Goal: Task Accomplishment & Management: Use online tool/utility

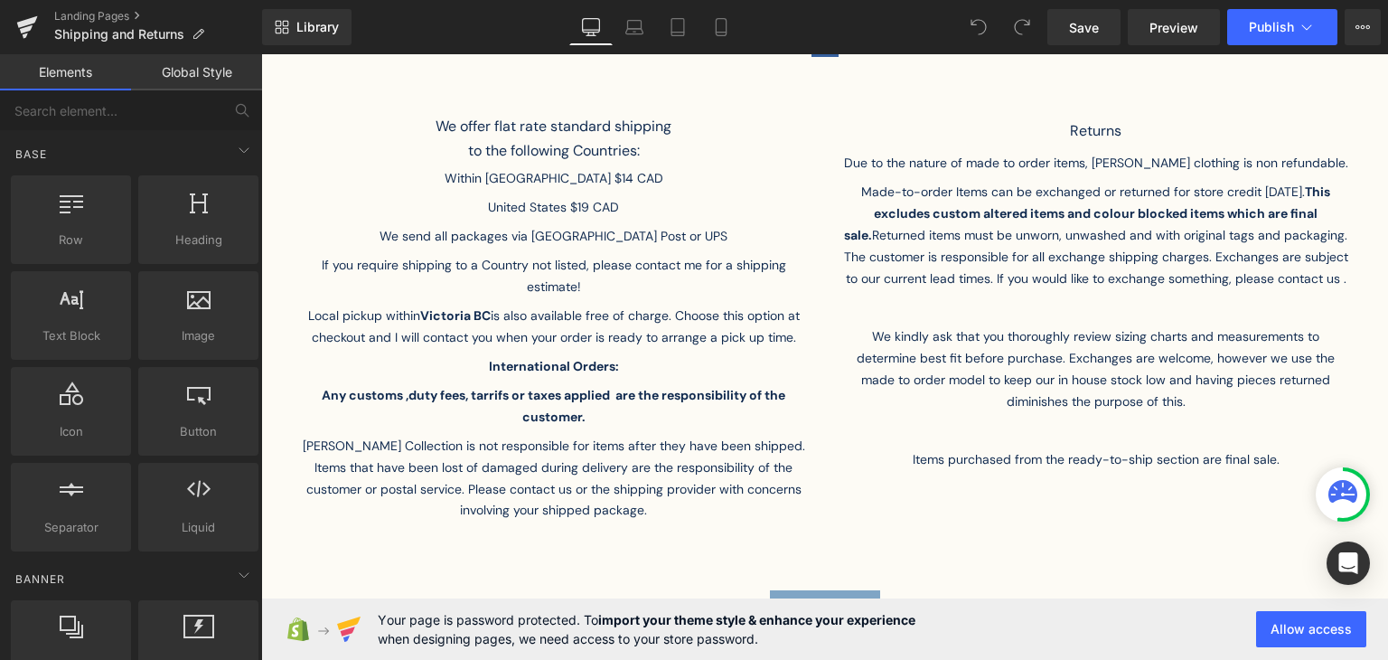
scroll to position [304, 0]
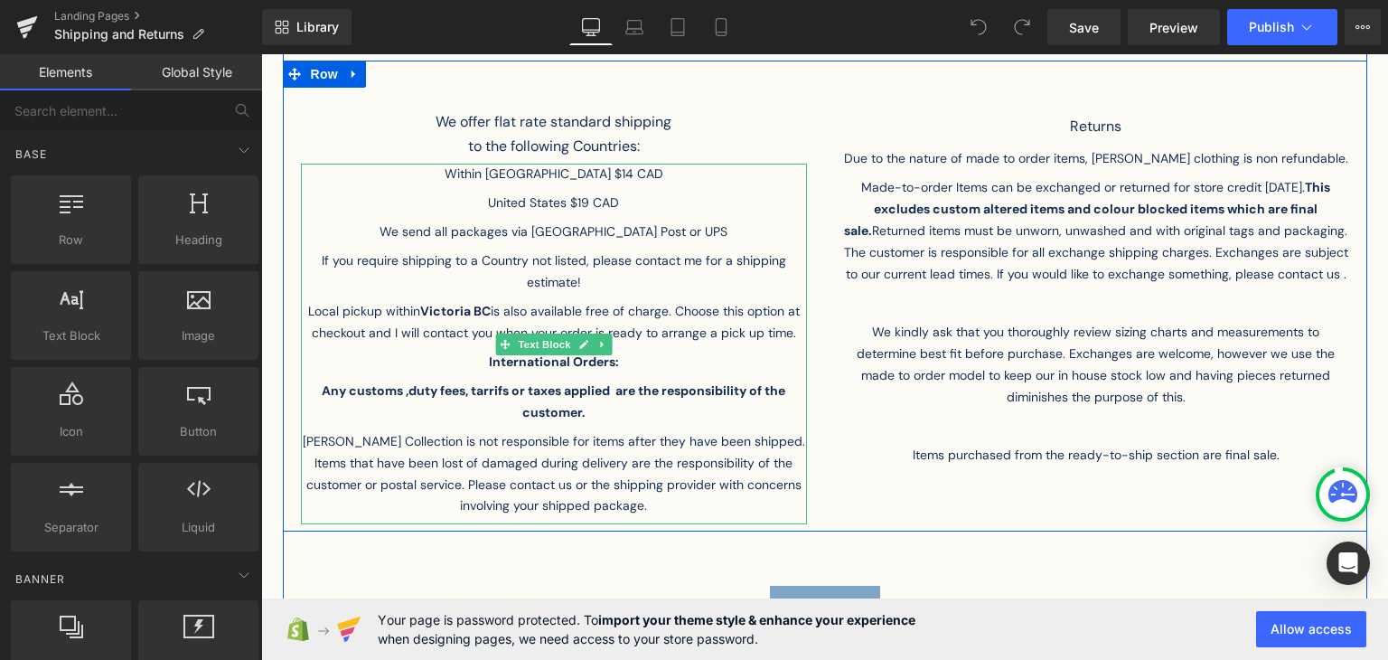
click at [600, 410] on p "Any customs ,duty fees, tarrifs or taxes applied are the responsibility of the …" at bounding box center [554, 405] width 506 height 51
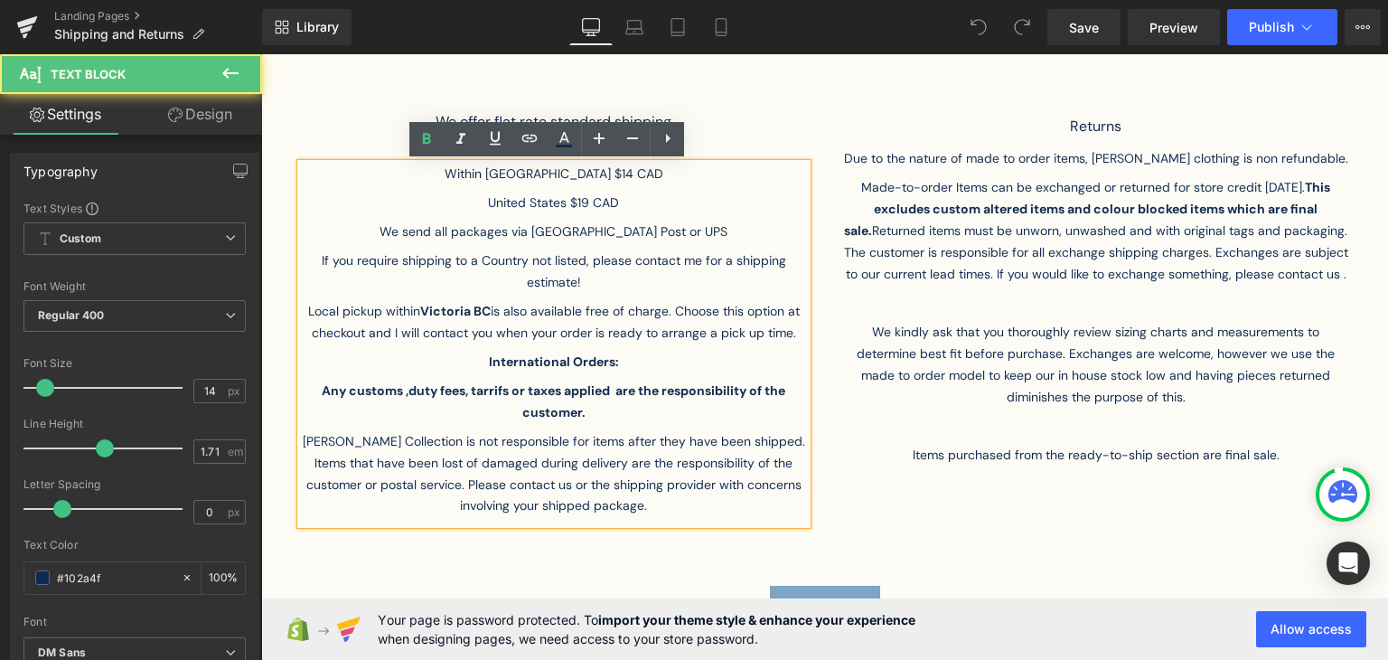
click at [582, 414] on p "Any customs ,duty fees, tarrifs or taxes applied are the responsibility of the …" at bounding box center [554, 405] width 506 height 51
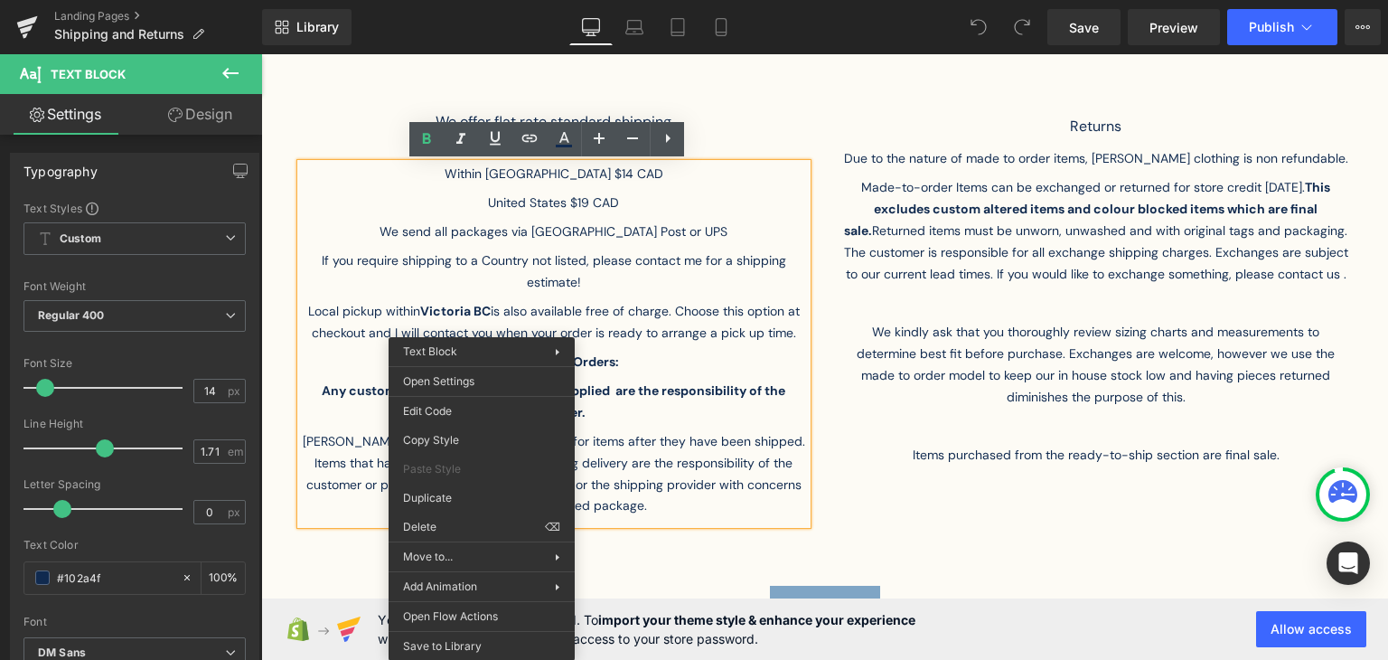
click at [759, 333] on p "Local pickup within [GEOGRAPHIC_DATA] is also available free of charge. Choose …" at bounding box center [554, 326] width 506 height 51
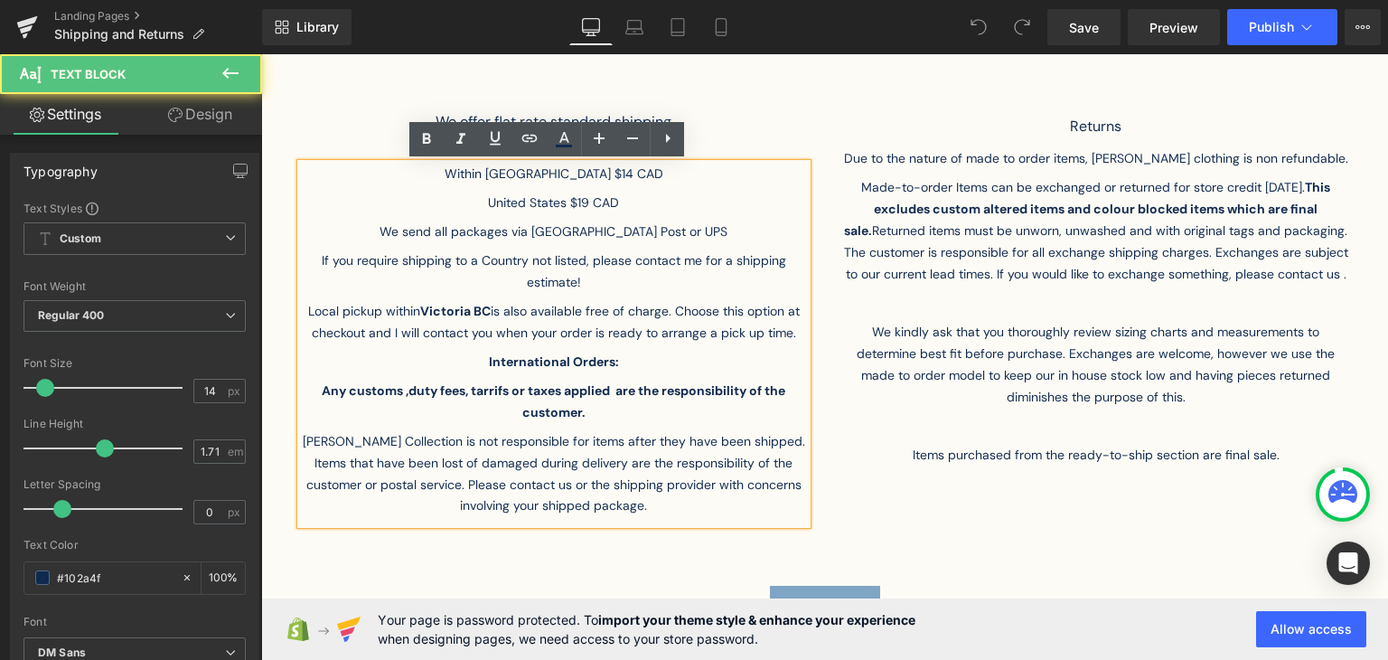
click at [416, 425] on p "Any customs ,duty fees, tarrifs or taxes applied are the responsibility of the …" at bounding box center [554, 405] width 506 height 51
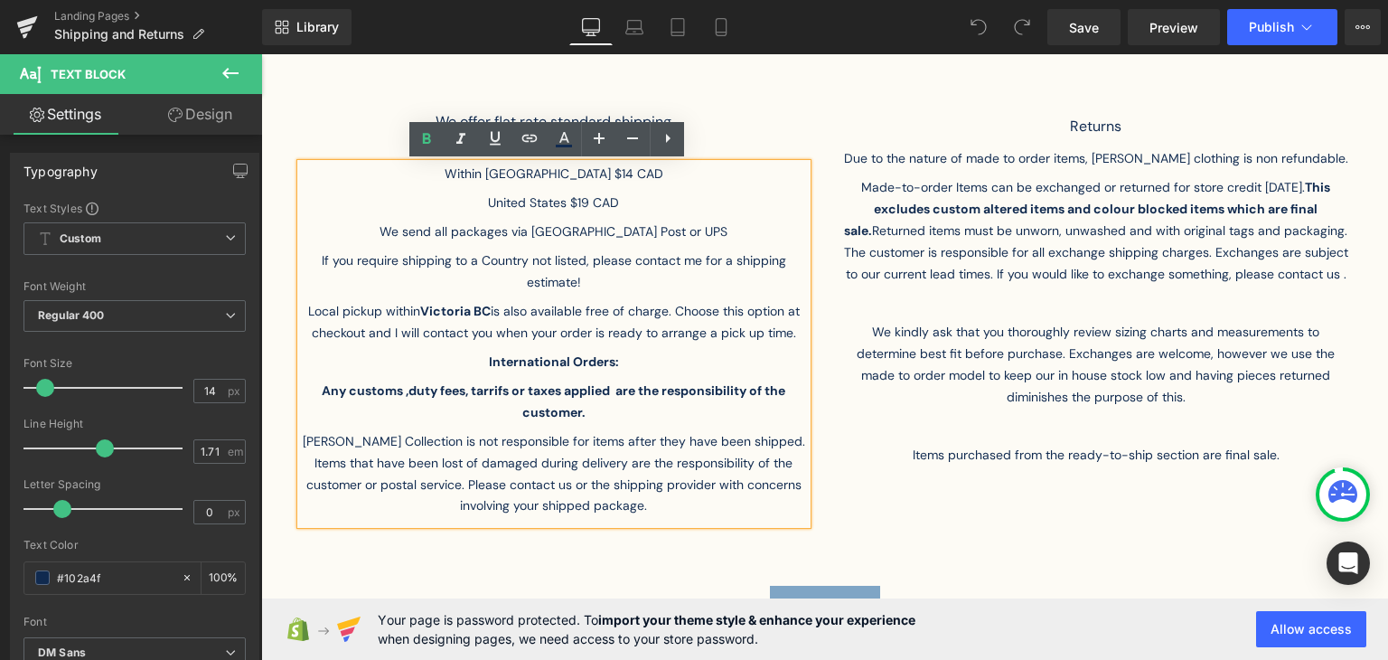
click at [625, 417] on p "Any customs ,duty fees, tarrifs or taxes applied are the responsibility of the …" at bounding box center [554, 405] width 506 height 51
click at [661, 391] on strong "Any customs ,duty fees, tarrifs or taxes applied are the responsibility of the …" at bounding box center [554, 401] width 464 height 38
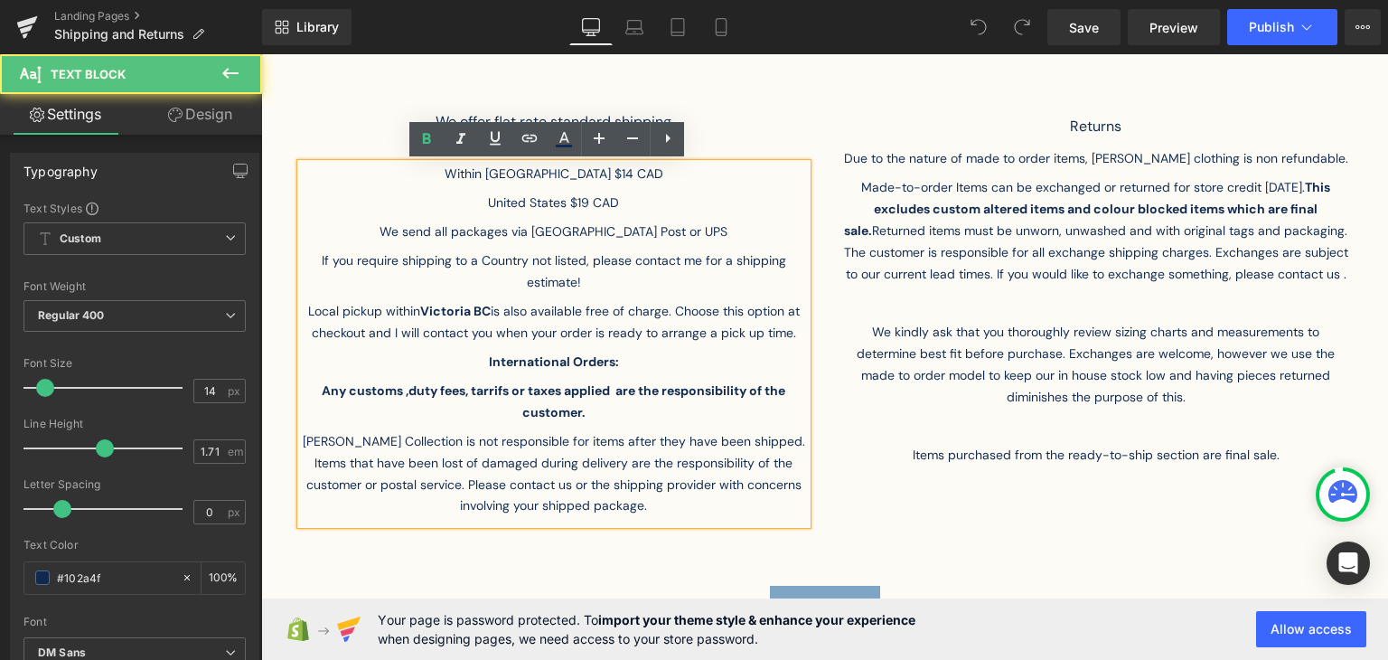
click at [654, 384] on strong "Any customs ,duty fees, tarrifs or taxes applied are the responsibility of the …" at bounding box center [554, 401] width 464 height 38
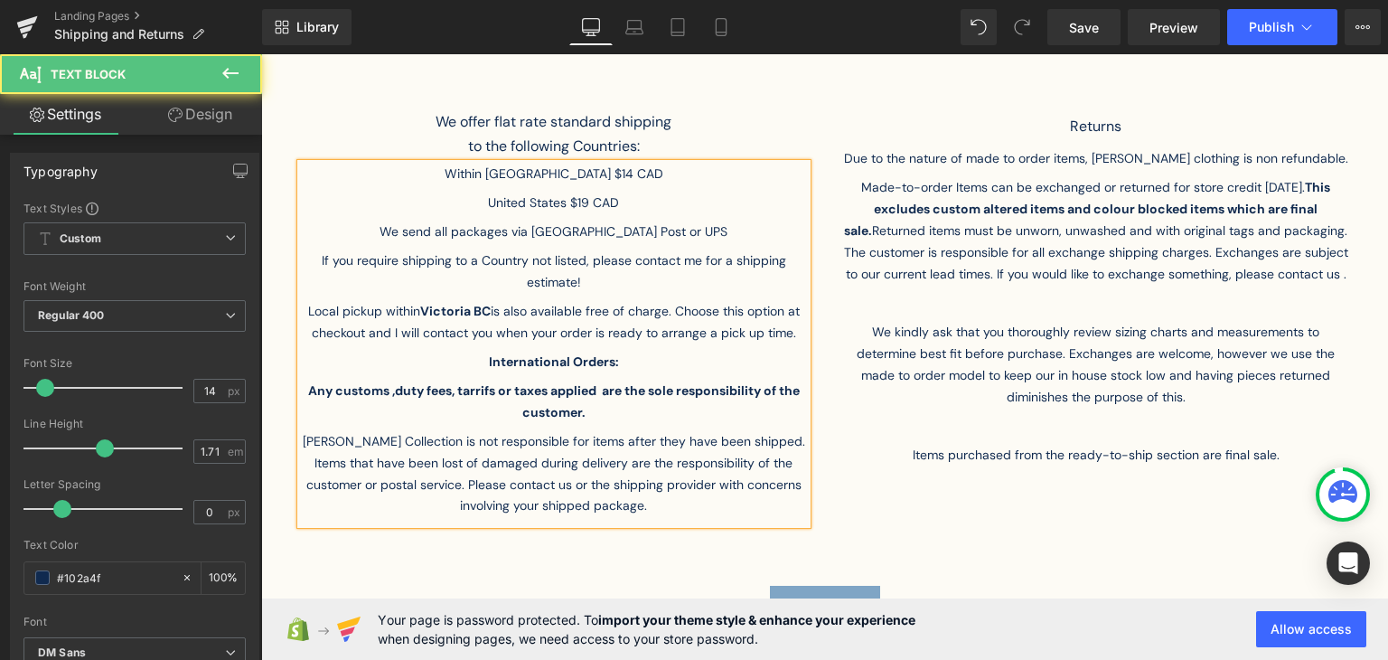
click at [618, 402] on p "Any customs ,duty fees, tarrifs or taxes applied are the sole responsibility of…" at bounding box center [554, 405] width 506 height 51
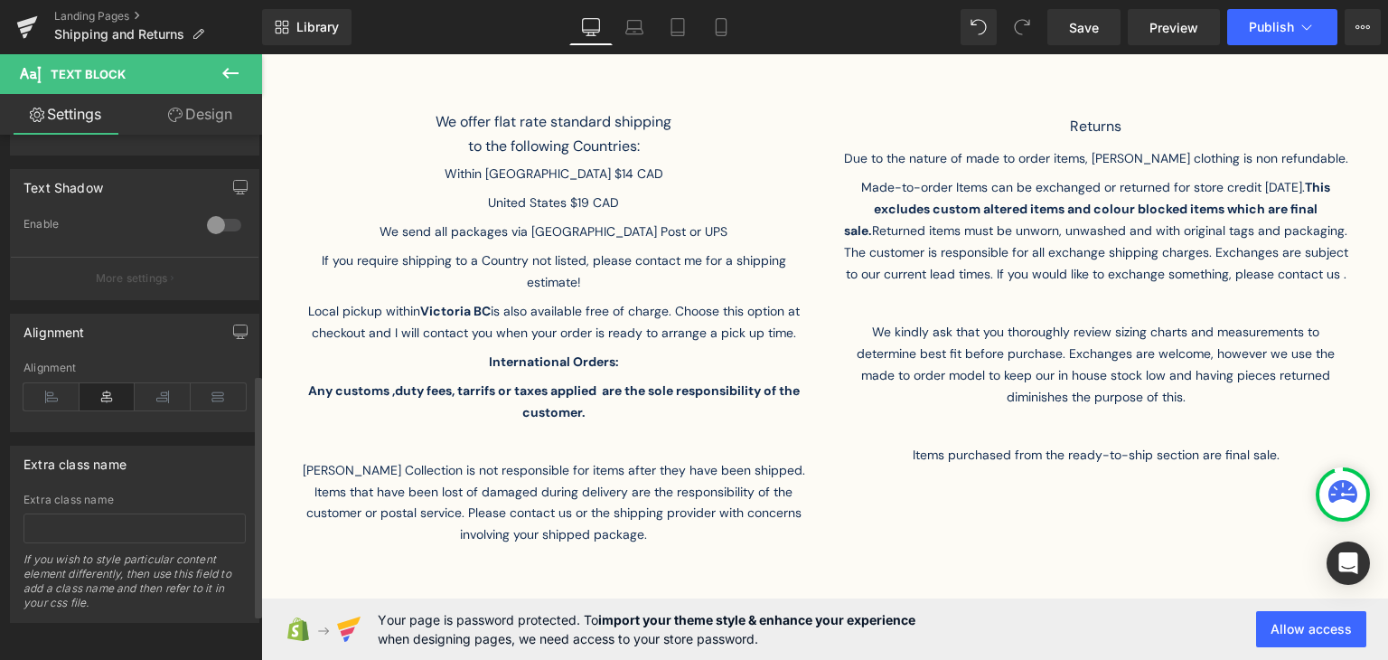
scroll to position [0, 0]
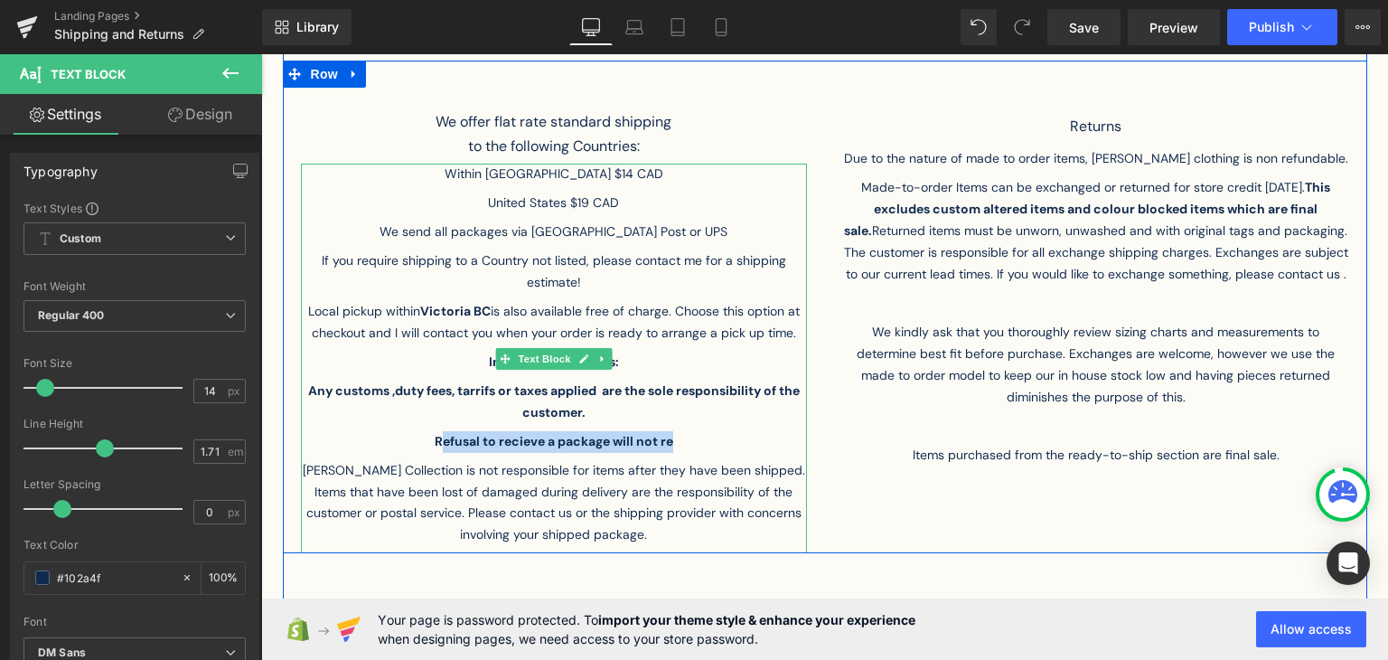
drag, startPoint x: 692, startPoint y: 437, endPoint x: 436, endPoint y: 431, distance: 256.7
click at [436, 431] on p "Refusal to recieve a package will not re" at bounding box center [554, 445] width 506 height 29
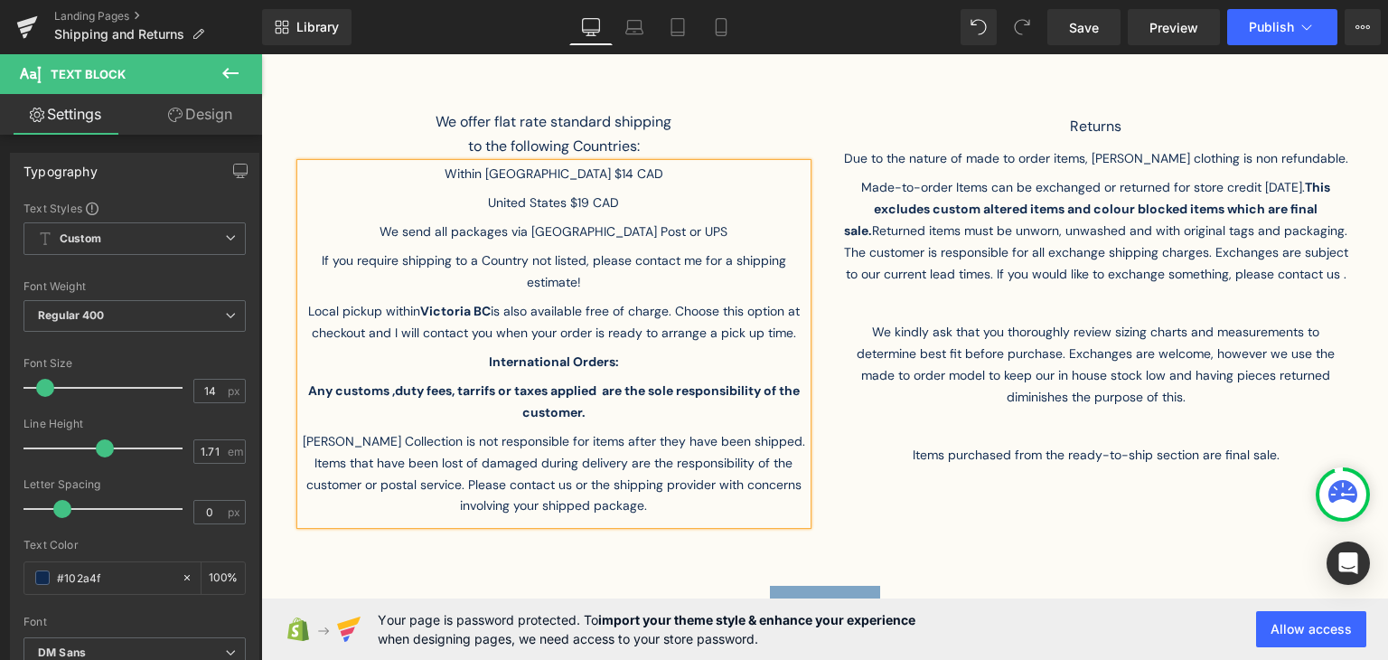
click at [399, 455] on p "[PERSON_NAME] Collection is not responsible for items after they have been ship…" at bounding box center [554, 478] width 506 height 94
click at [553, 464] on p "[PERSON_NAME] Collection is not responsible for items after they have been ship…" at bounding box center [554, 478] width 506 height 94
click at [452, 482] on p "[PERSON_NAME] Collection is not responsible for items after they have been ship…" at bounding box center [554, 478] width 506 height 94
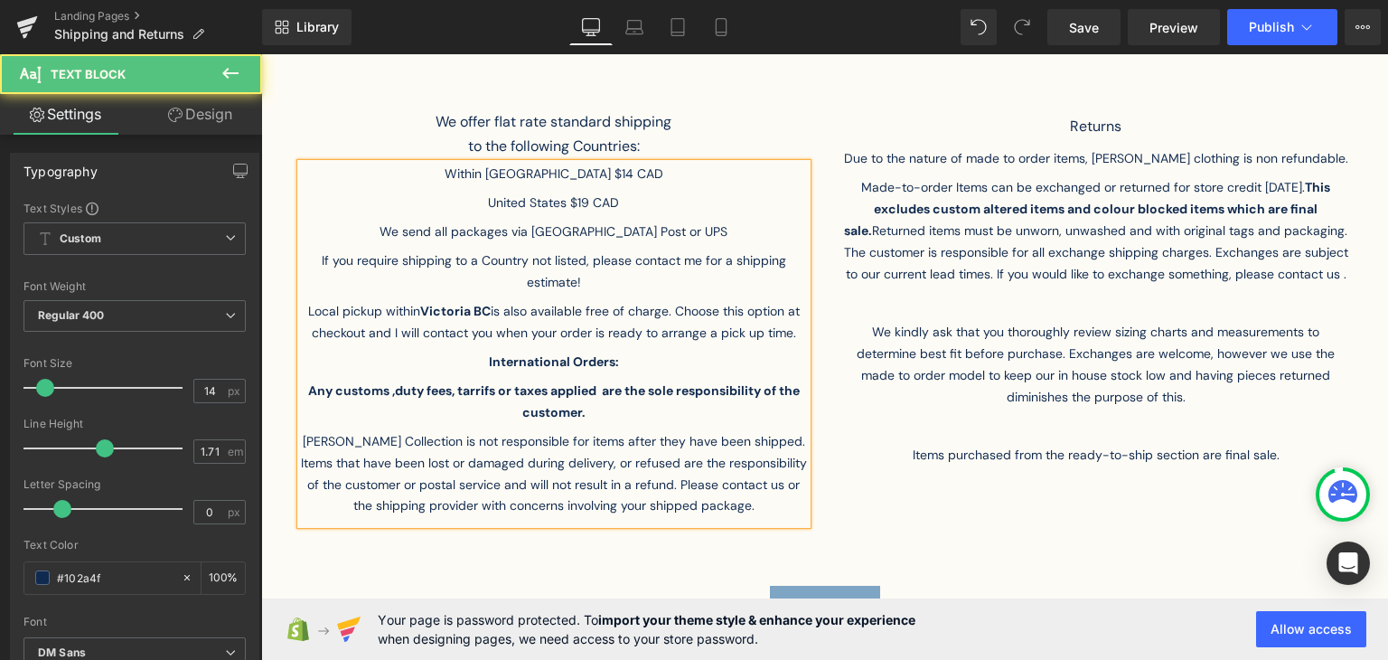
click at [612, 400] on p "Any customs ,duty fees, tarrifs or taxes applied are the sole responsibility of…" at bounding box center [554, 405] width 506 height 51
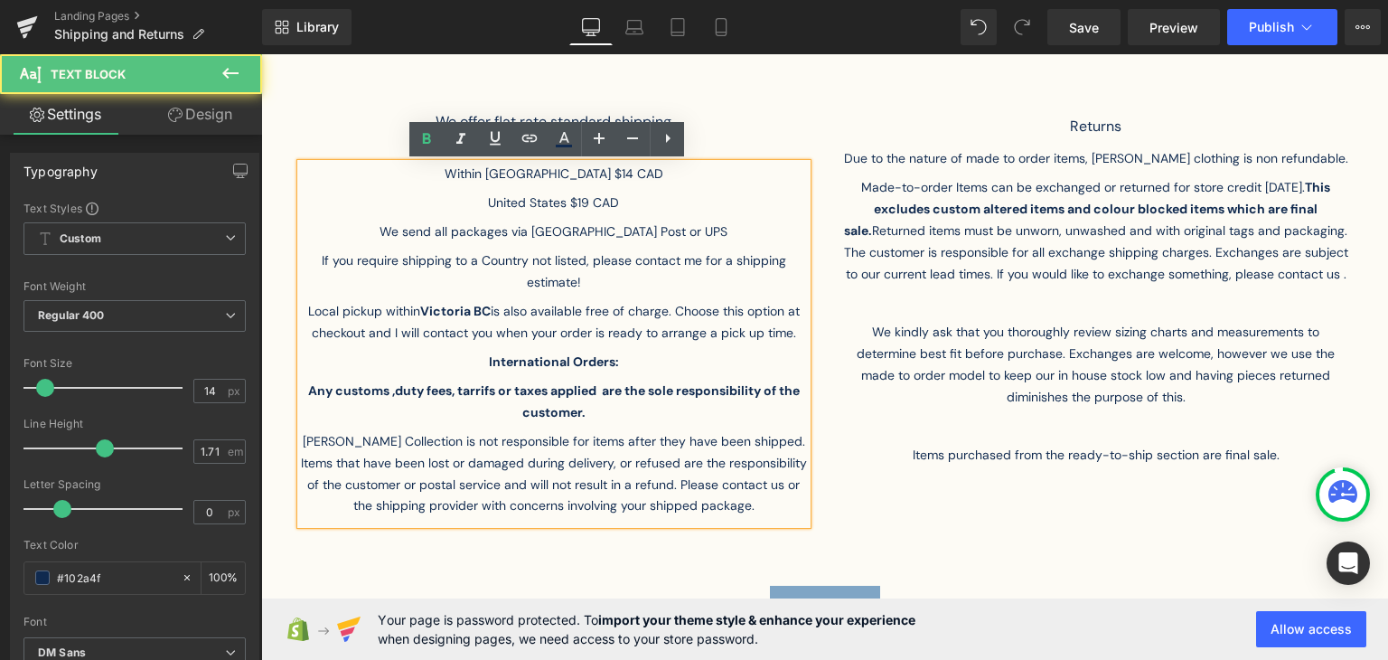
click at [602, 404] on p "Any customs ,duty fees, tarrifs or taxes applied are the sole responsibility of…" at bounding box center [554, 405] width 506 height 51
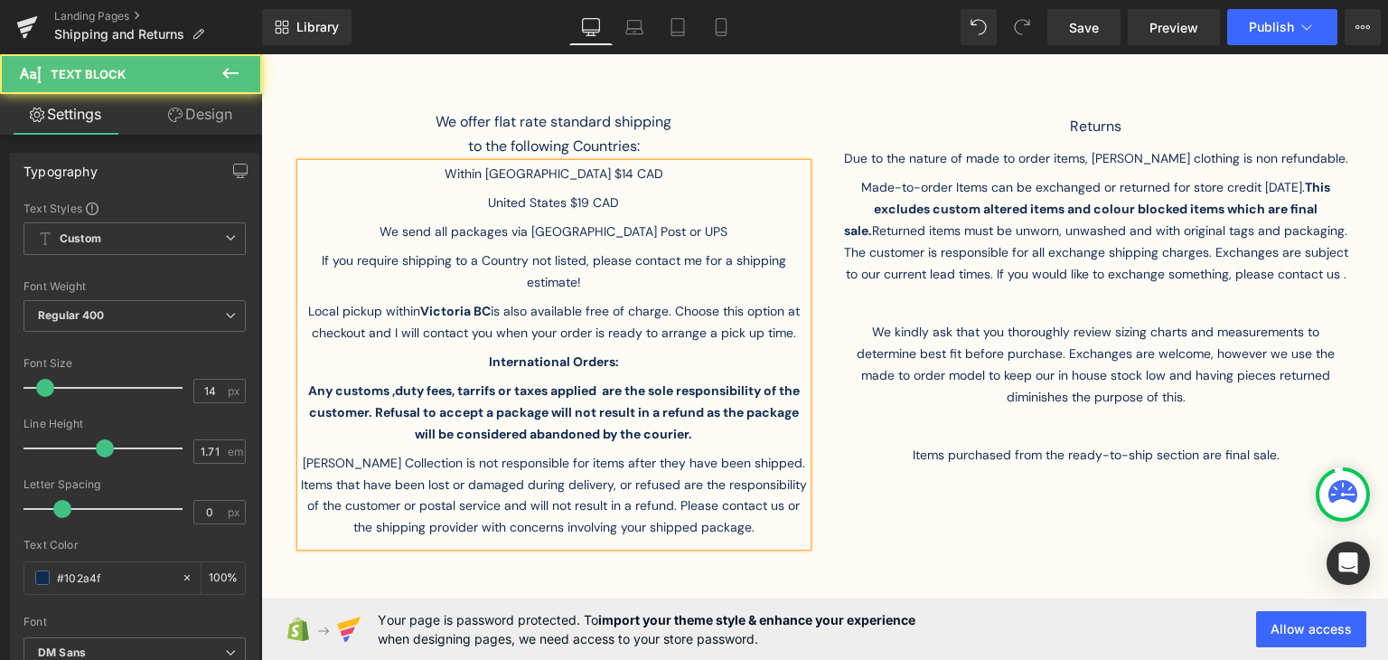
click at [479, 397] on strong "Any customs ,duty fees, tarrifs or taxes applied are the sole responsibility of…" at bounding box center [554, 412] width 492 height 60
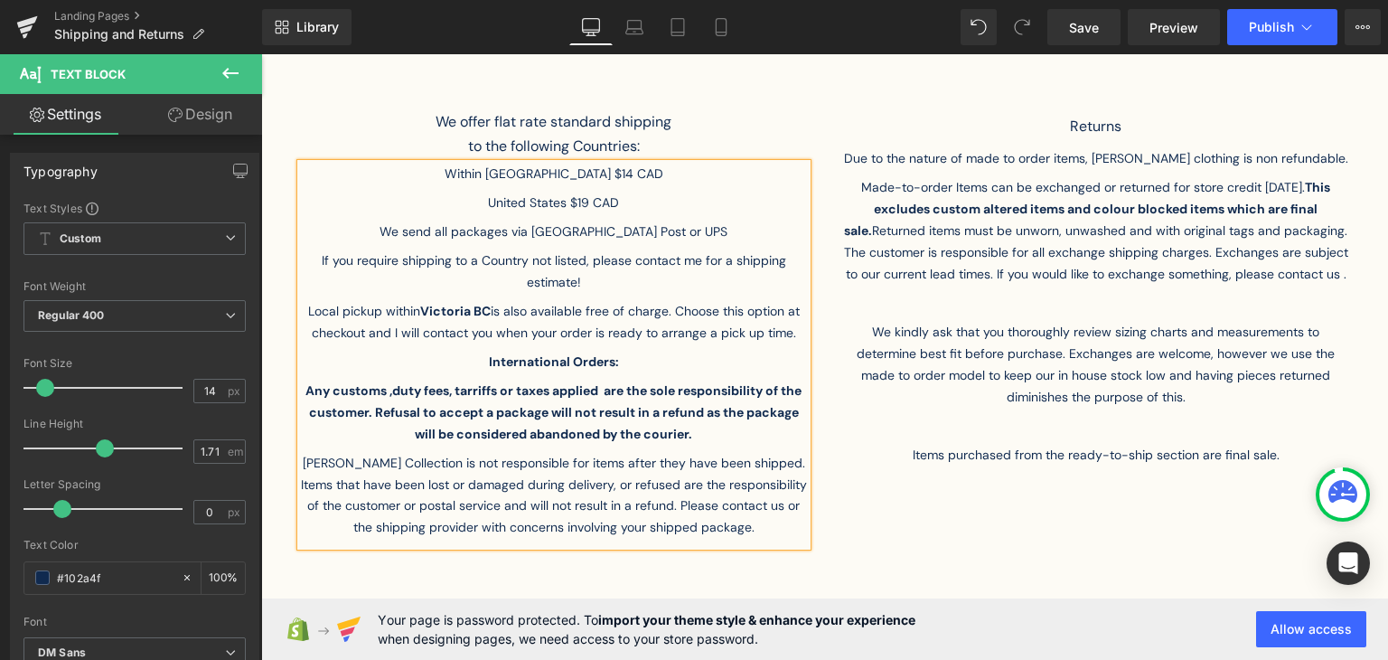
click at [479, 397] on strong "Any customs ,duty fees, tarriffs or taxes applied are the sole responsibility o…" at bounding box center [553, 412] width 496 height 60
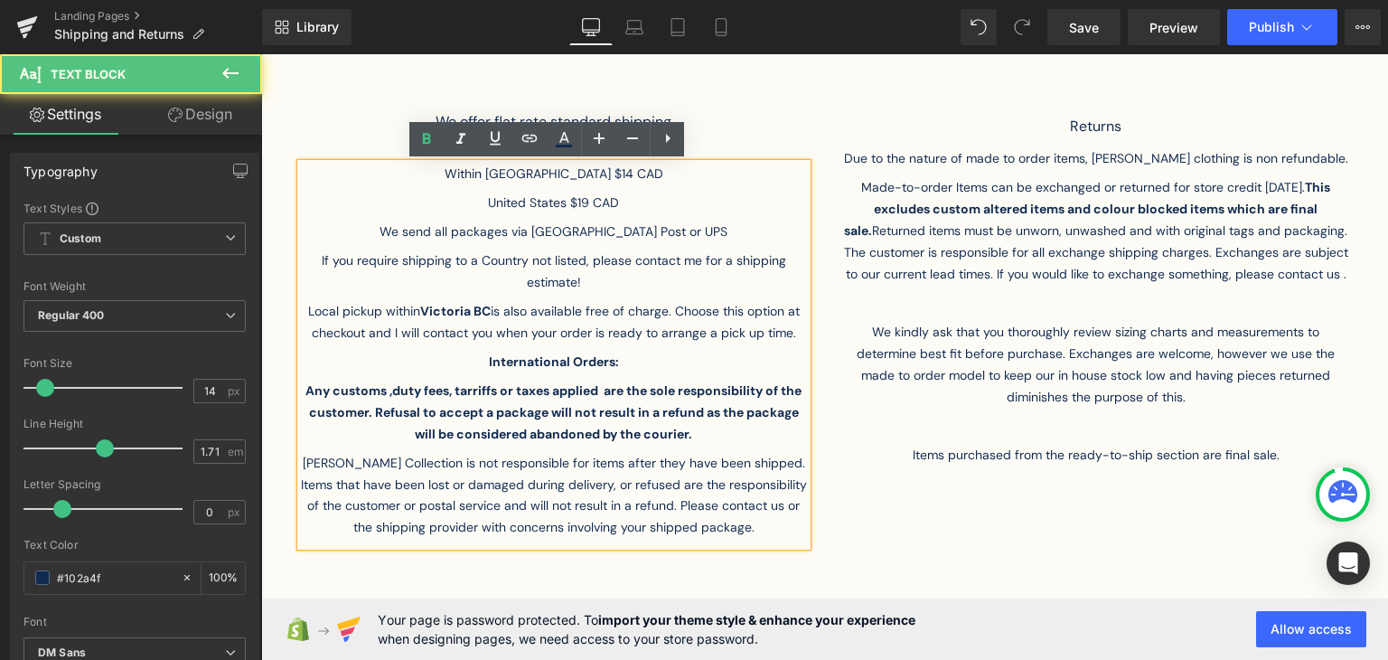
click at [521, 436] on strong "Any customs ,duty fees, tarriffs or taxes applied are the sole responsibility o…" at bounding box center [553, 412] width 496 height 60
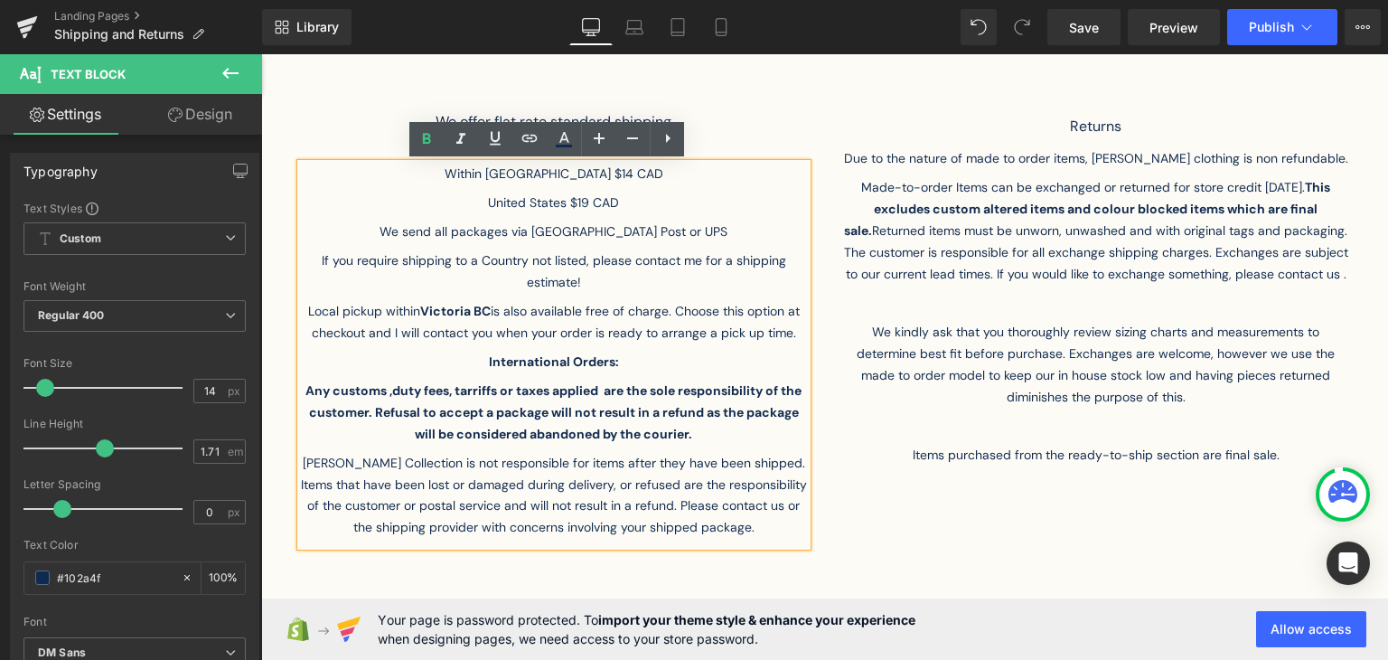
click at [598, 389] on strong "Any customs ,duty fees, tarriffs or taxes applied are the sole responsibility o…" at bounding box center [553, 412] width 496 height 60
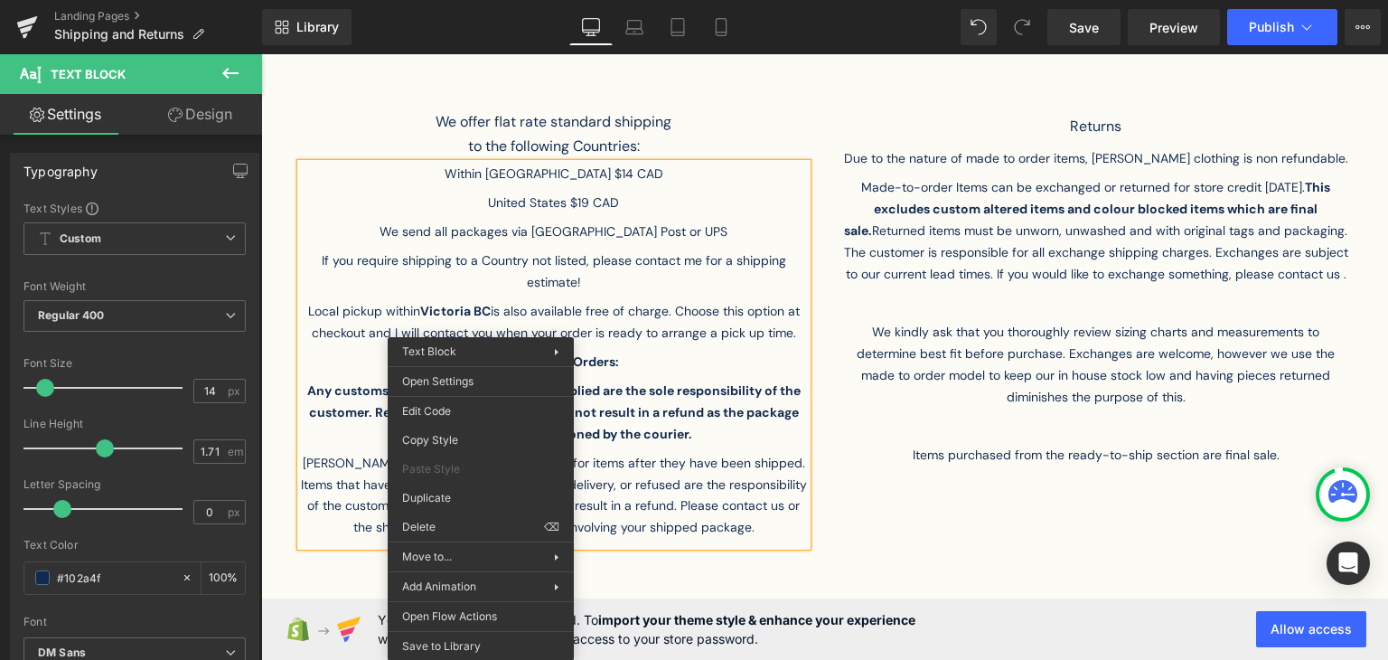
click at [665, 489] on p "[PERSON_NAME] Collection is not responsible for items after they have been ship…" at bounding box center [554, 500] width 506 height 94
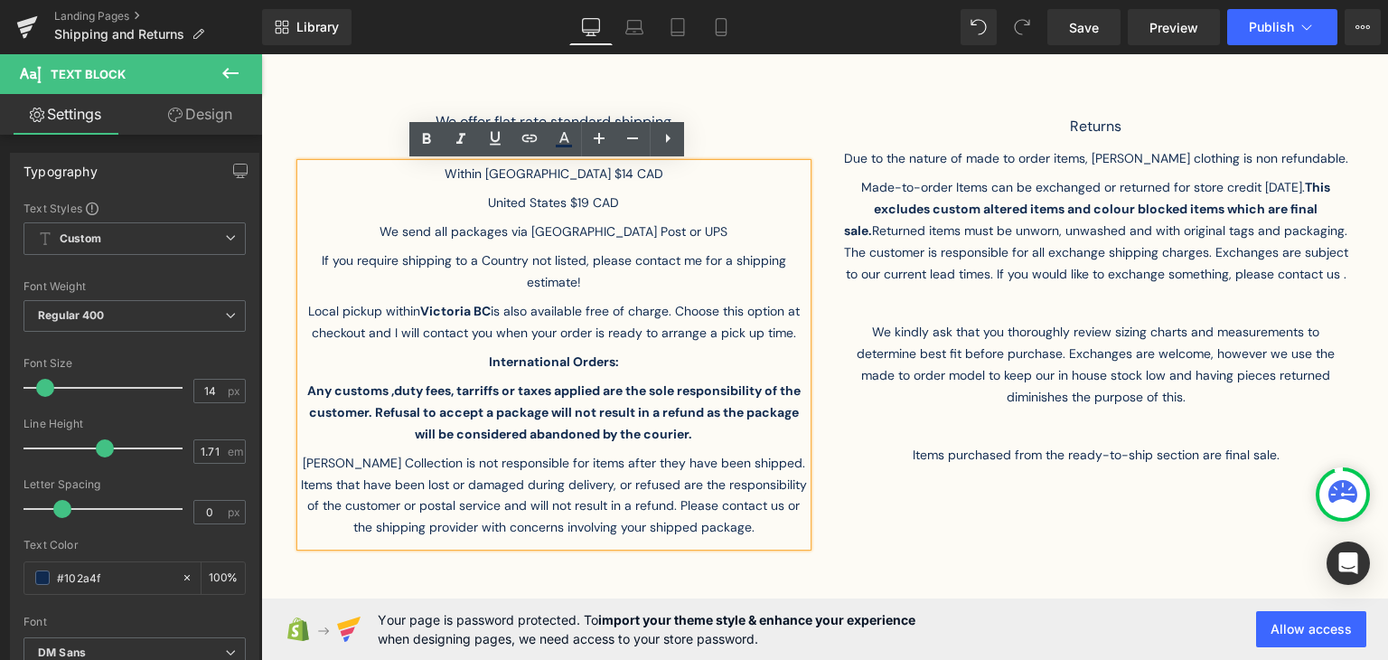
click at [458, 393] on strong "Any customs ,duty fees, tarriffs or taxes applied are the sole responsibility o…" at bounding box center [553, 412] width 493 height 60
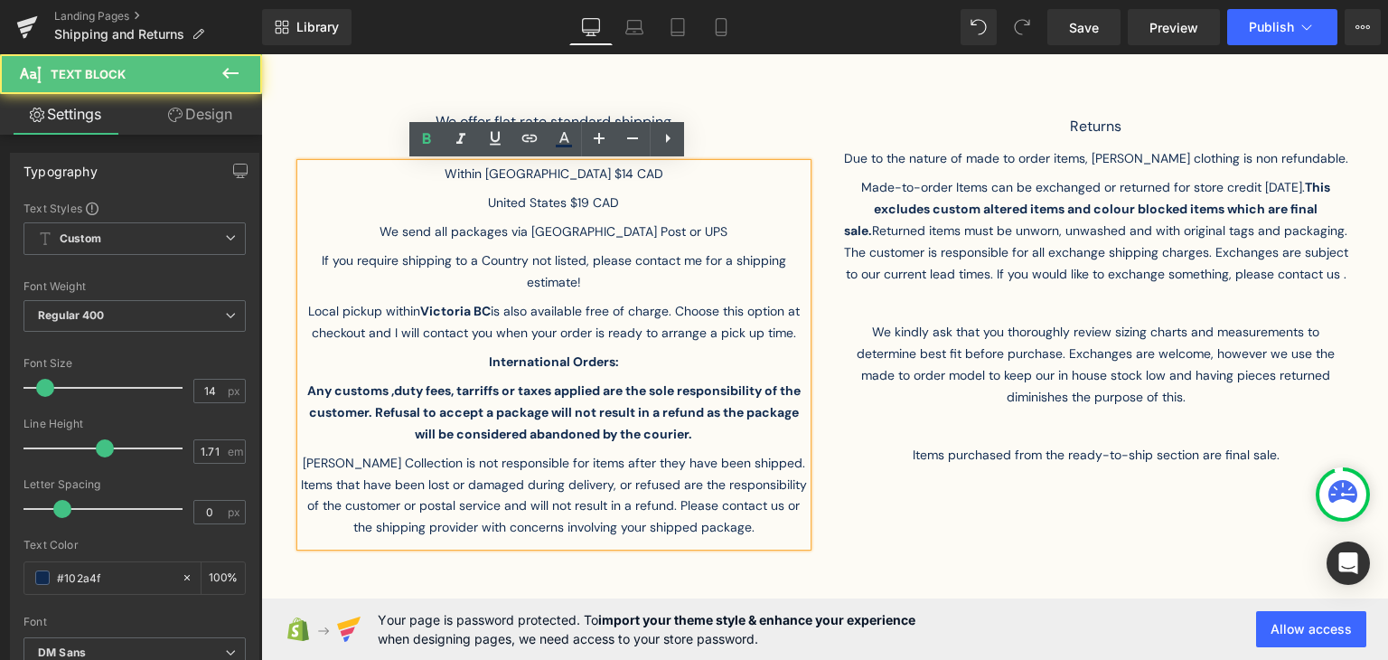
click at [467, 393] on strong "Any customs ,duty fees, tarriffs or taxes applied are the sole responsibility o…" at bounding box center [553, 412] width 493 height 60
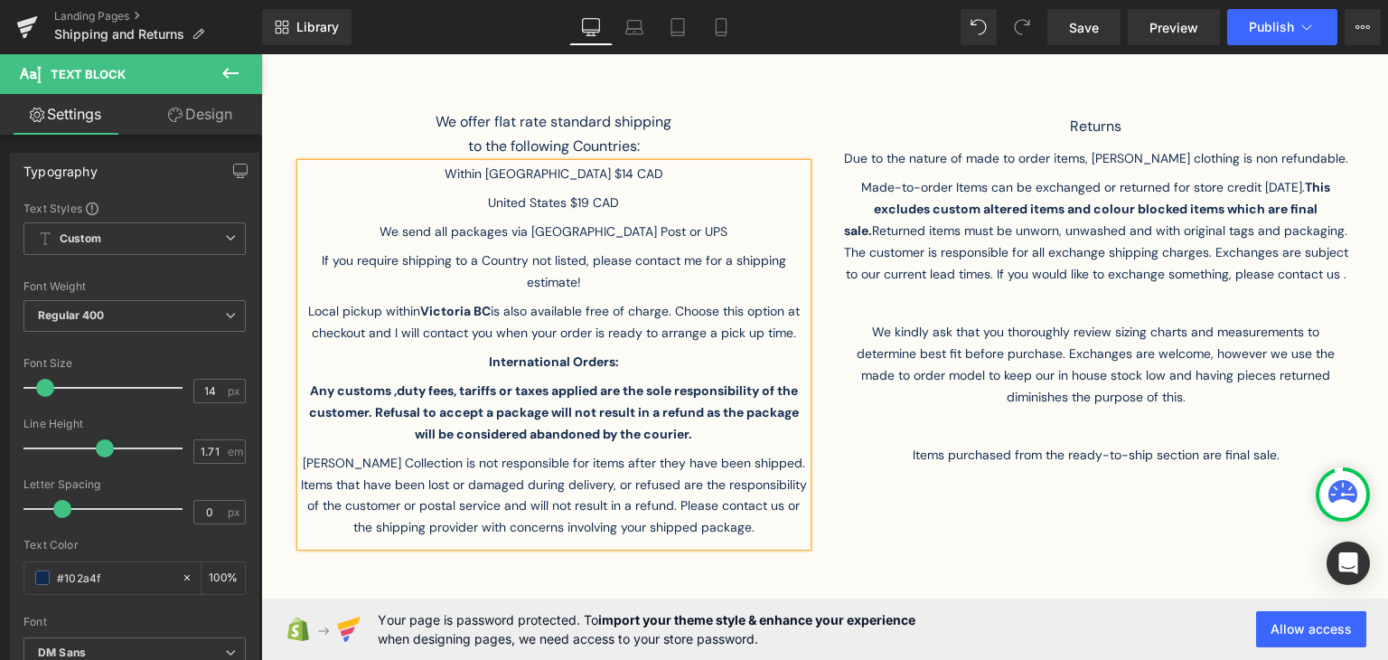
click at [528, 541] on p "[PERSON_NAME] Collection is not responsible for items after they have been ship…" at bounding box center [554, 500] width 506 height 94
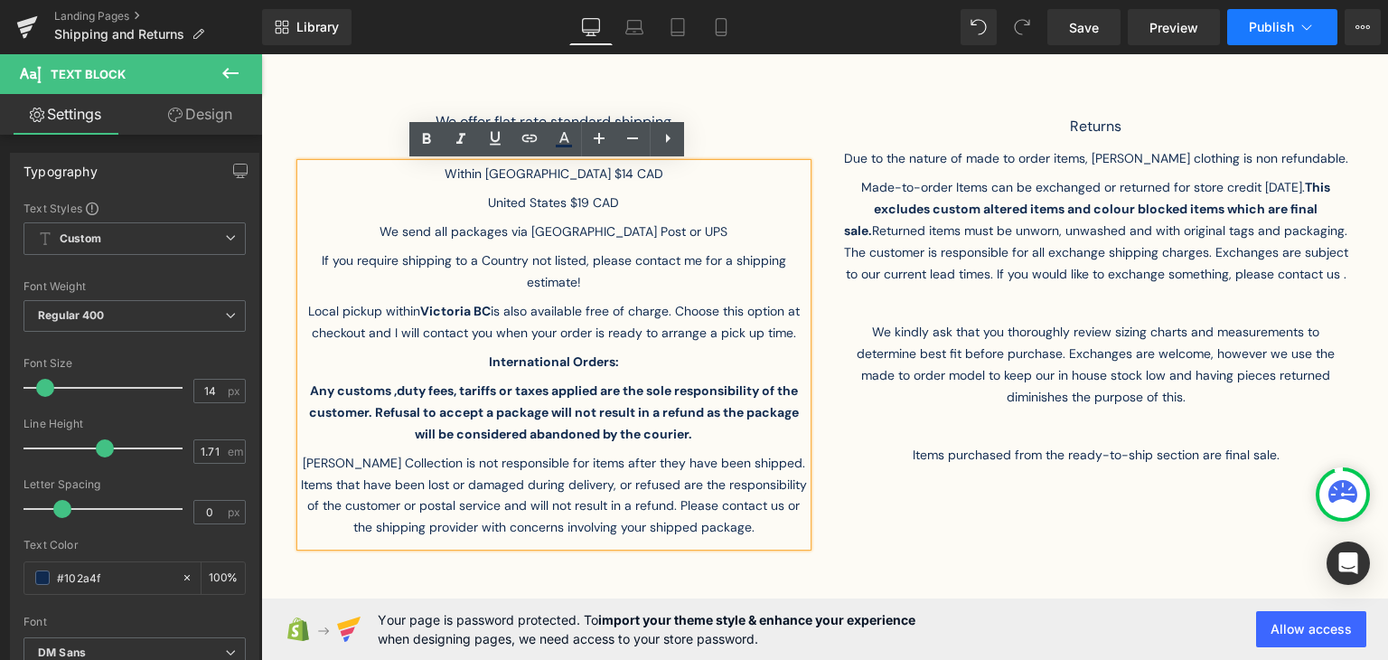
click at [1262, 32] on span "Publish" at bounding box center [1271, 27] width 45 height 14
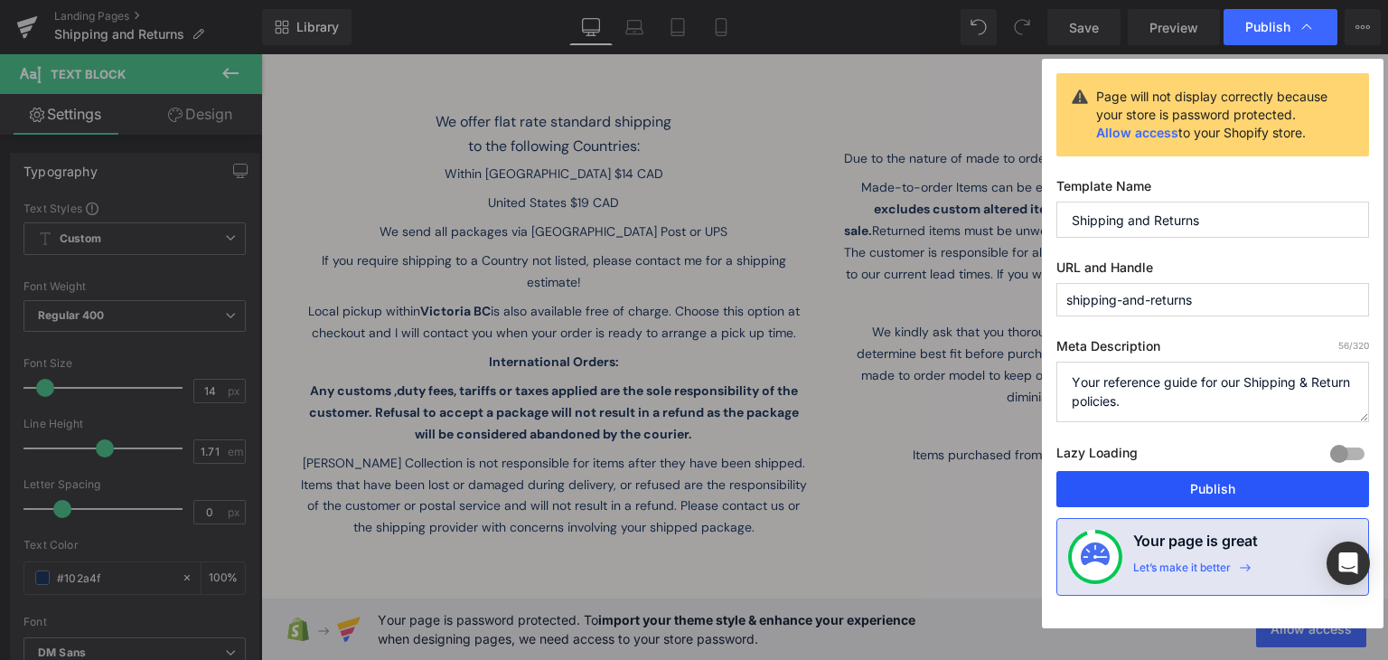
click at [1118, 485] on button "Publish" at bounding box center [1212, 489] width 313 height 36
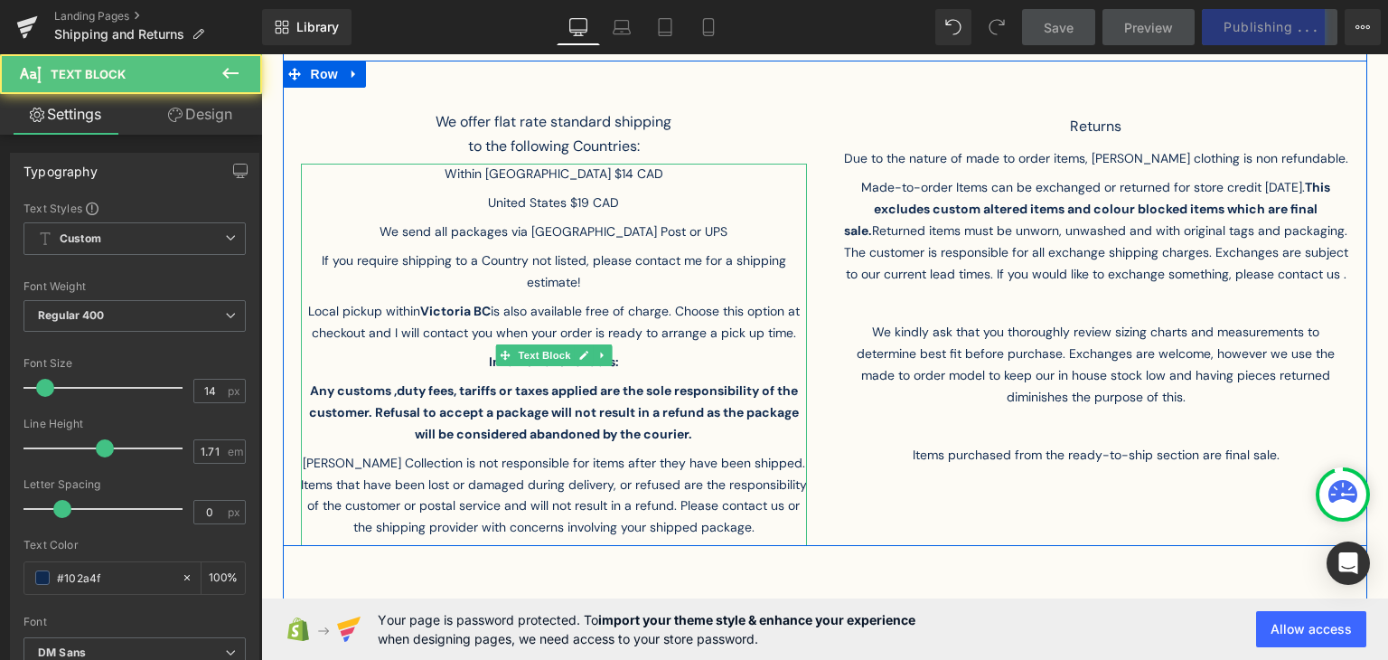
click at [622, 221] on p "We send all packages via [GEOGRAPHIC_DATA] Post or UPS" at bounding box center [554, 235] width 506 height 29
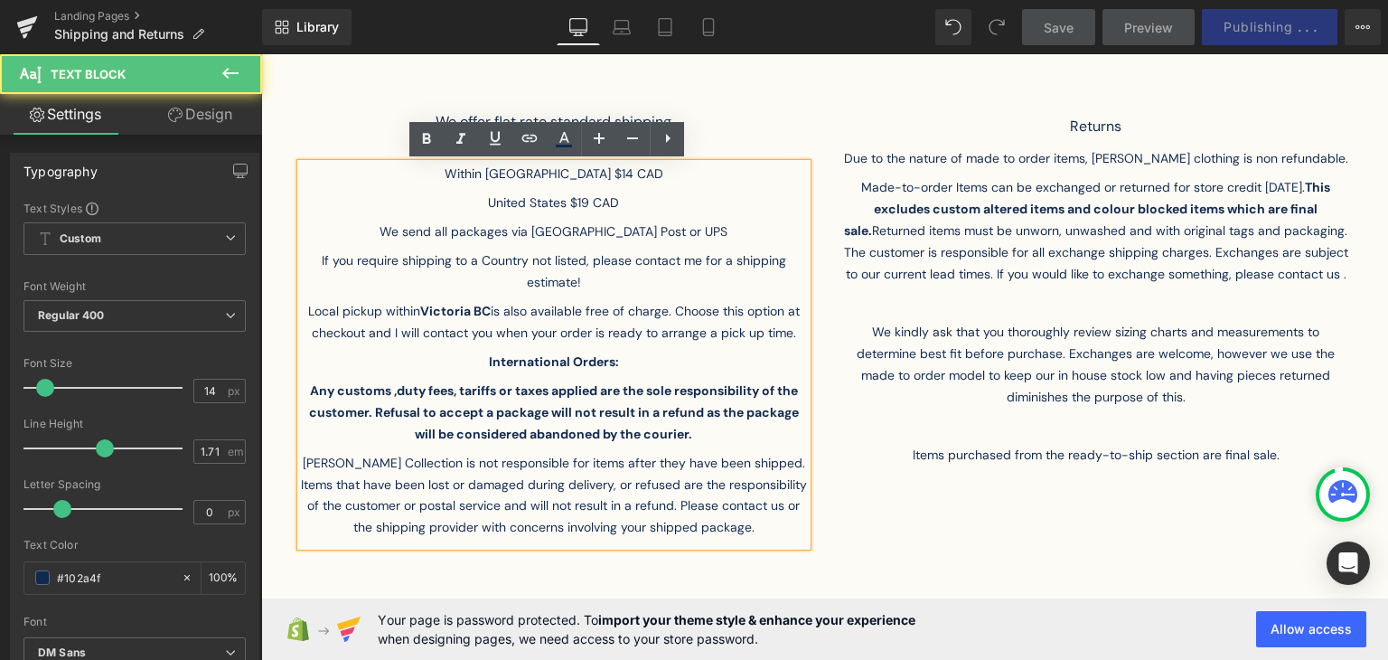
click at [680, 228] on p "We send all packages via [GEOGRAPHIC_DATA] Post or UPS" at bounding box center [554, 235] width 506 height 29
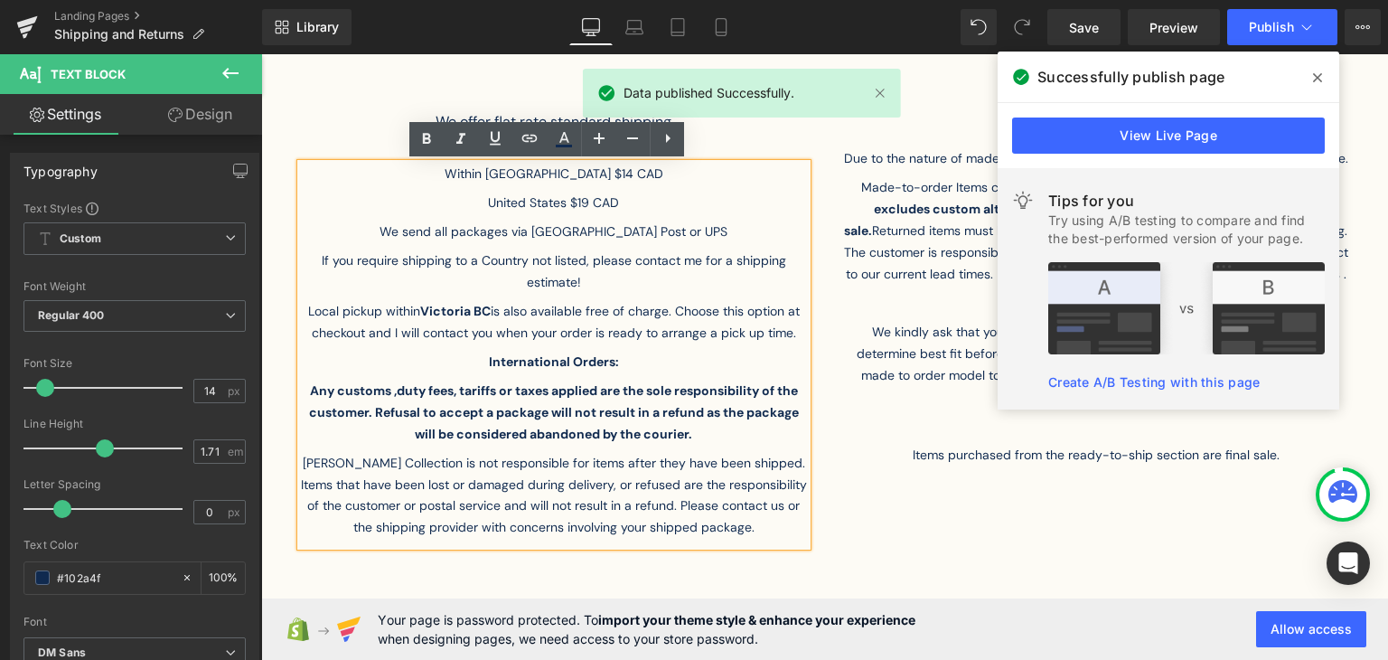
click at [647, 223] on p "We send all packages via [GEOGRAPHIC_DATA] Post or UPS" at bounding box center [554, 235] width 506 height 29
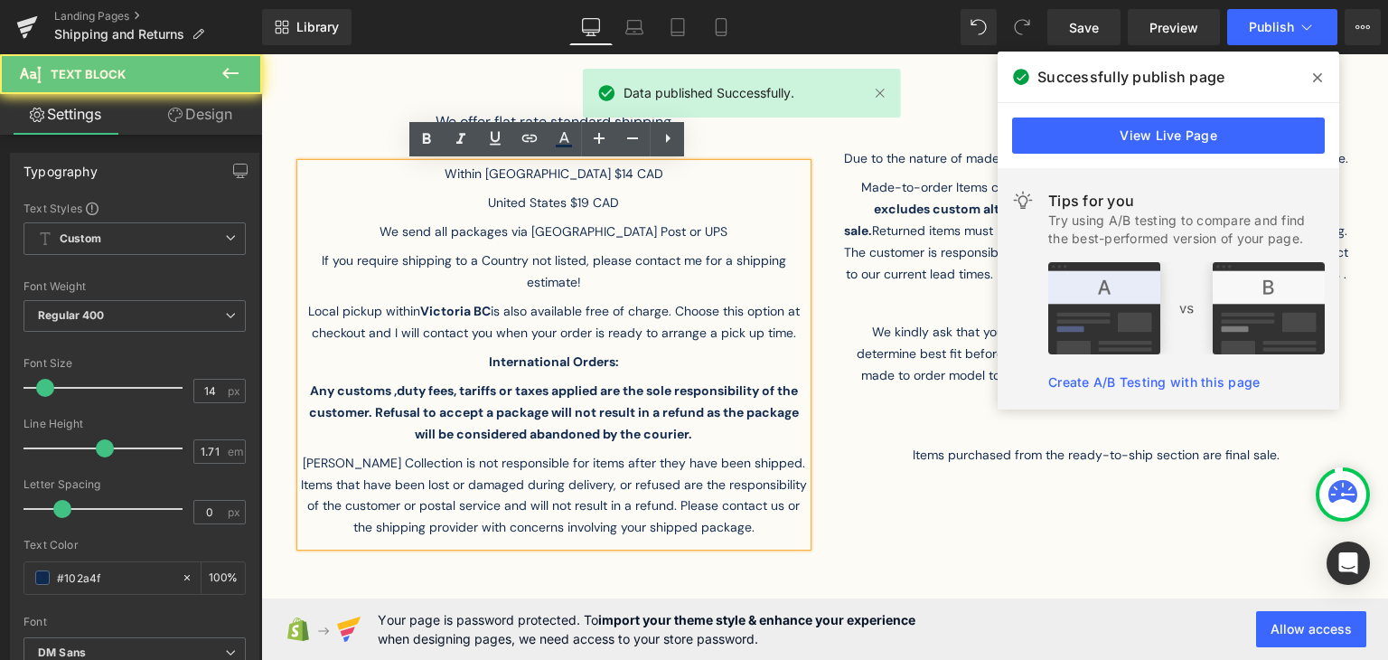
click at [652, 224] on p "We send all packages via [GEOGRAPHIC_DATA] Post or UPS" at bounding box center [554, 235] width 506 height 29
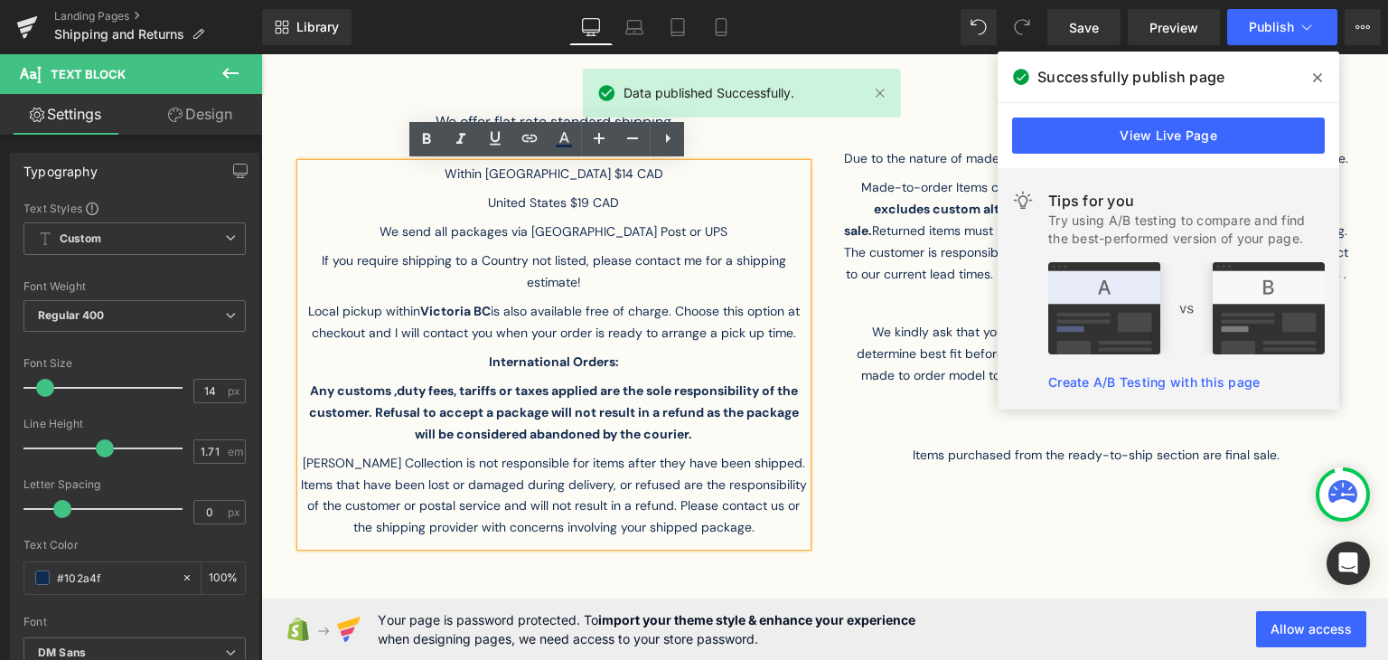
click at [655, 225] on p "We send all packages via [GEOGRAPHIC_DATA] Post or UPS" at bounding box center [554, 235] width 506 height 29
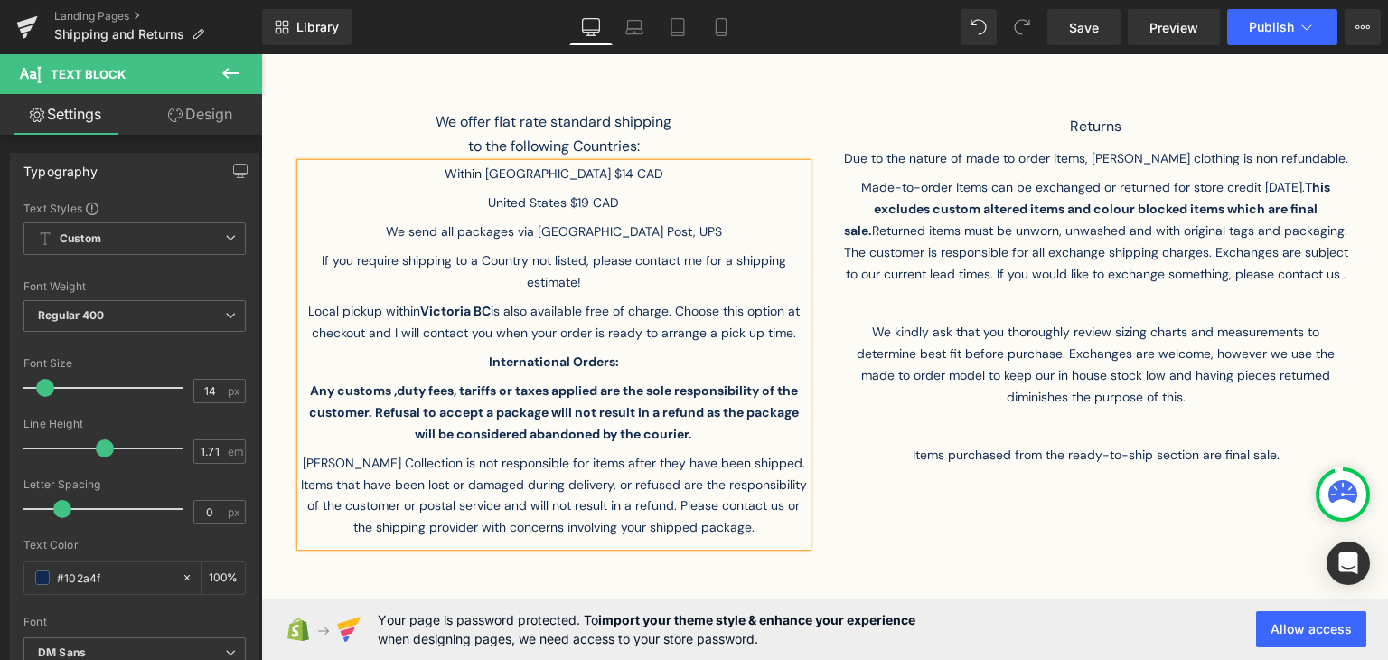
click at [689, 233] on p "We send all packages via [GEOGRAPHIC_DATA] Post, UPS" at bounding box center [554, 235] width 506 height 29
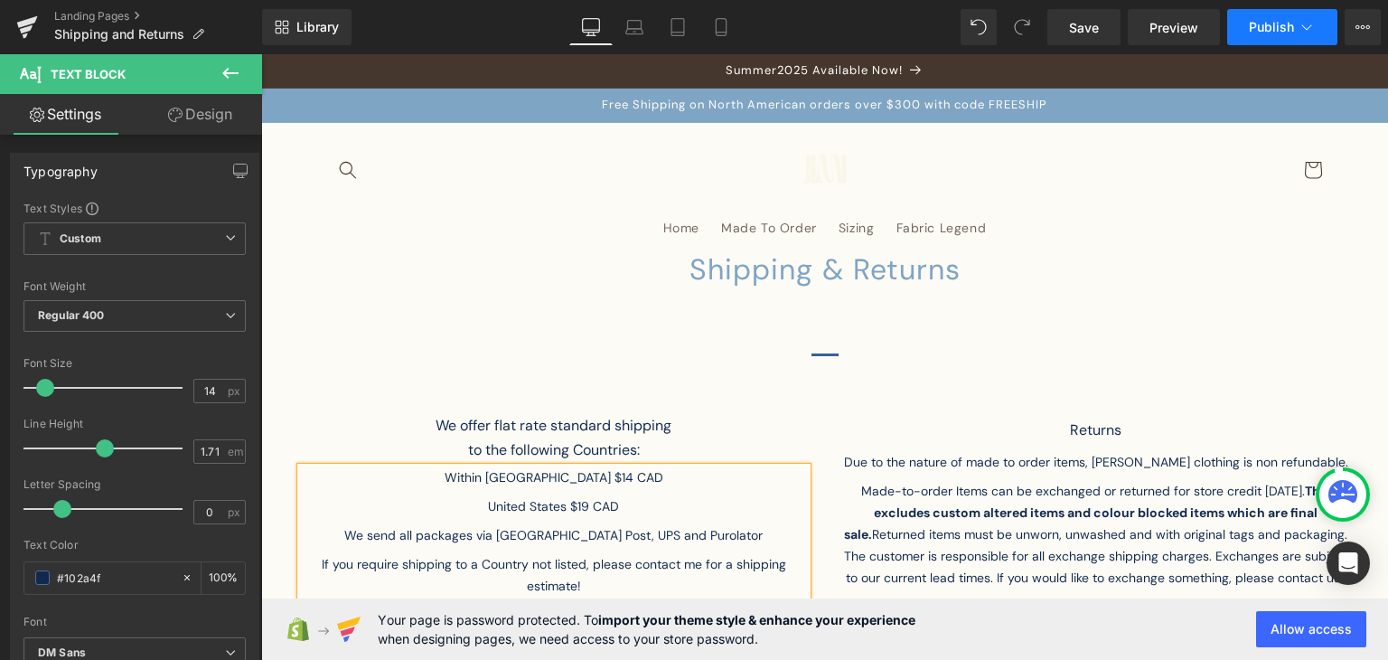
click at [1242, 19] on button "Publish" at bounding box center [1282, 27] width 110 height 36
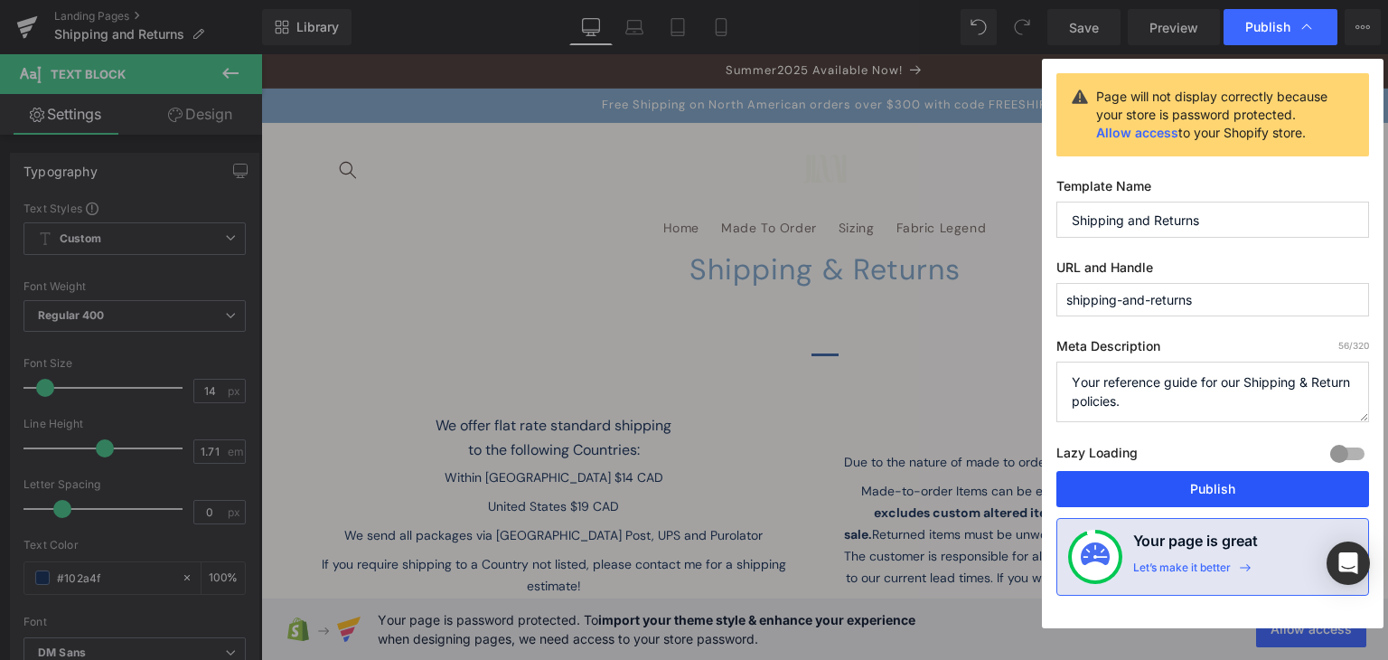
click at [1178, 492] on button "Publish" at bounding box center [1212, 489] width 313 height 36
